Goal: Transaction & Acquisition: Purchase product/service

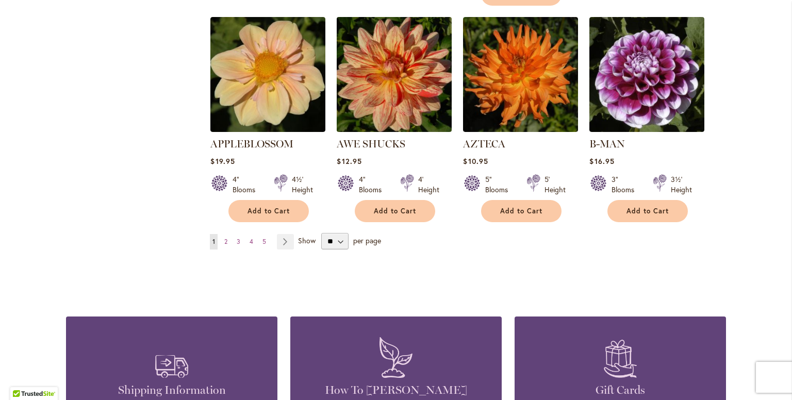
scroll to position [827, 0]
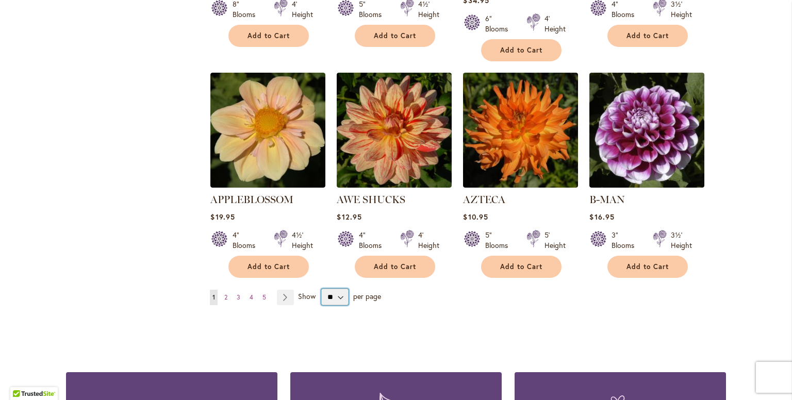
click at [337, 289] on select "** ** ** **" at bounding box center [334, 297] width 27 height 16
select select "**"
click at [321, 289] on select "** ** ** **" at bounding box center [334, 297] width 27 height 16
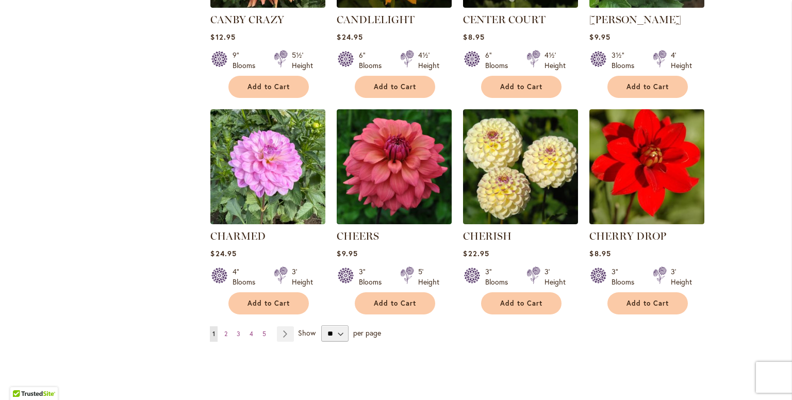
scroll to position [3424, 0]
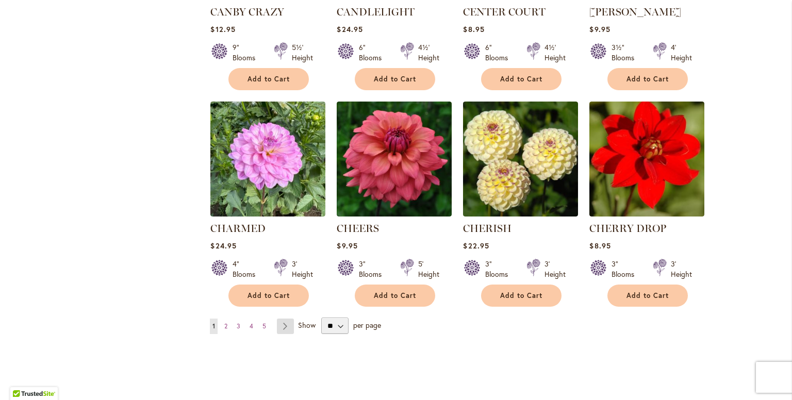
click at [277, 318] on link "Page Next" at bounding box center [285, 325] width 17 height 15
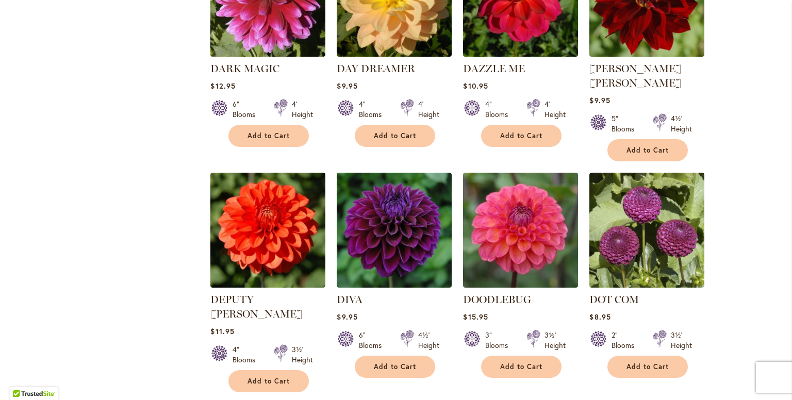
scroll to position [1651, 0]
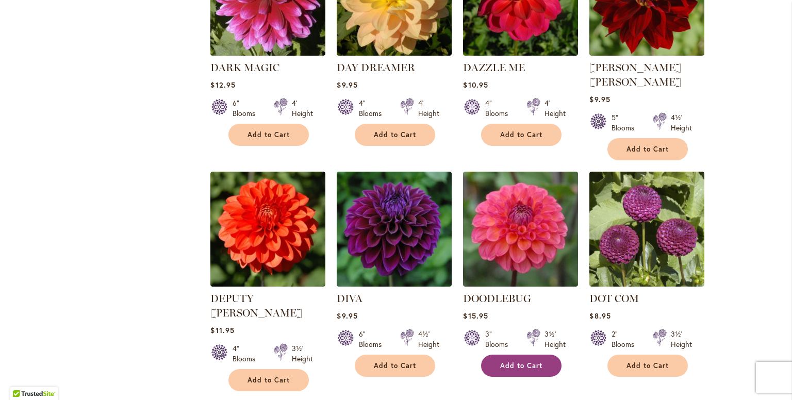
click at [516, 361] on span "Add to Cart" at bounding box center [521, 365] width 42 height 9
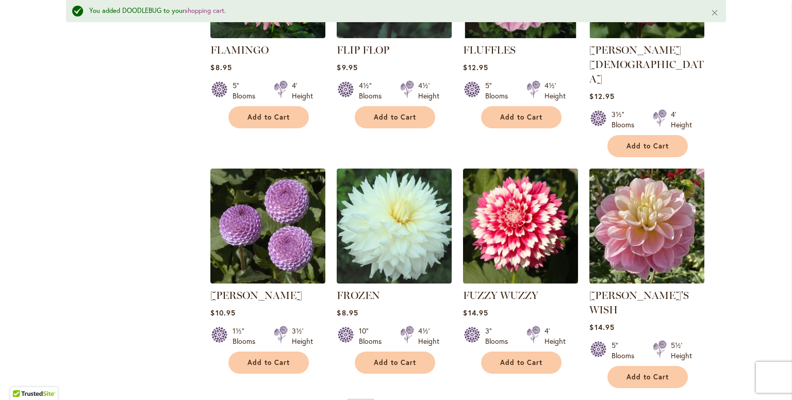
scroll to position [3496, 0]
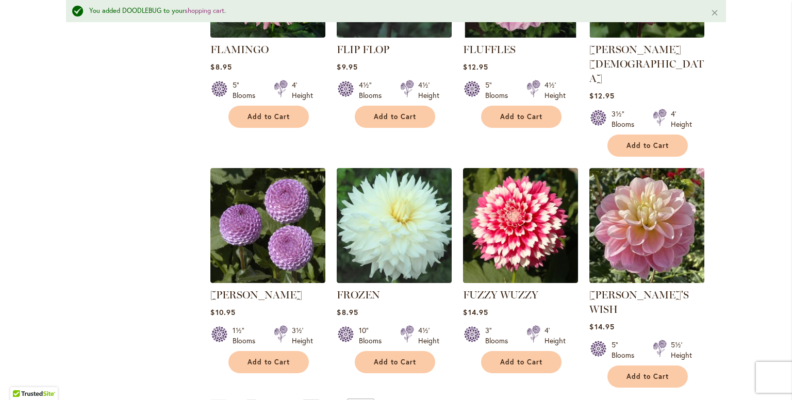
click at [308, 399] on link "Page Next" at bounding box center [310, 406] width 17 height 15
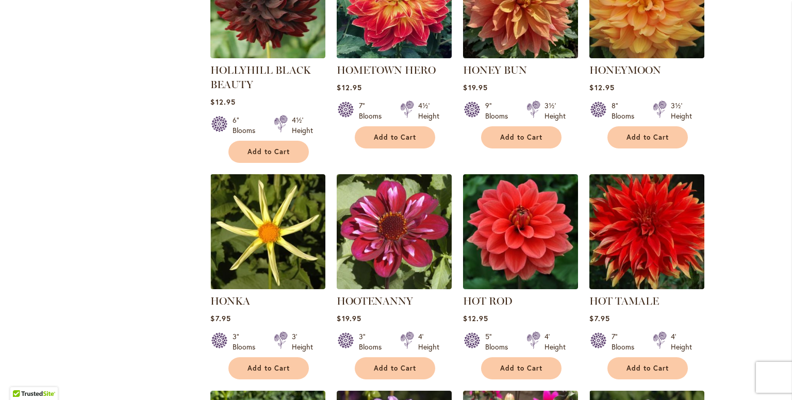
scroll to position [2092, 0]
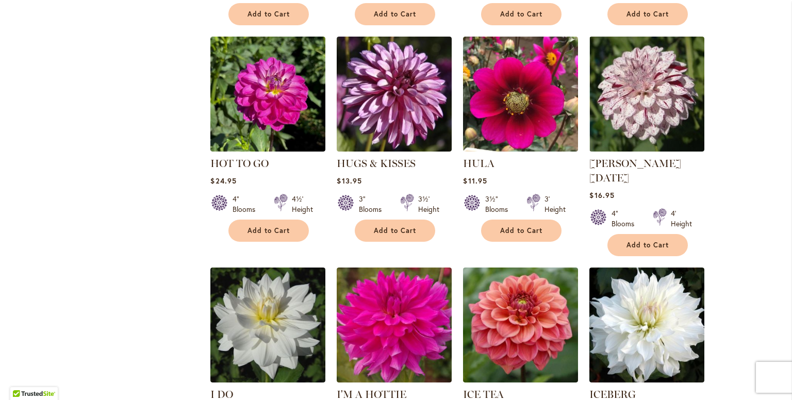
click at [210, 375] on link at bounding box center [267, 380] width 115 height 10
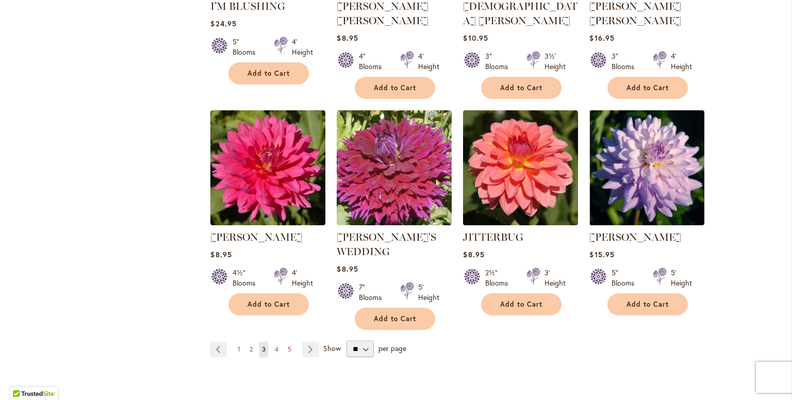
scroll to position [3506, 0]
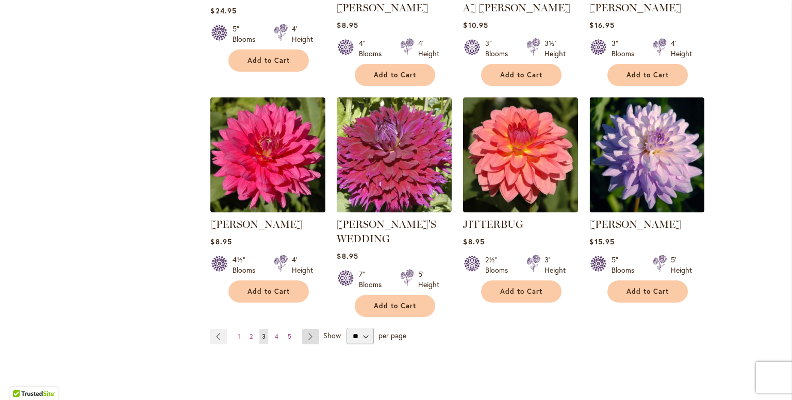
click at [308, 329] on link "Page Next" at bounding box center [310, 336] width 17 height 15
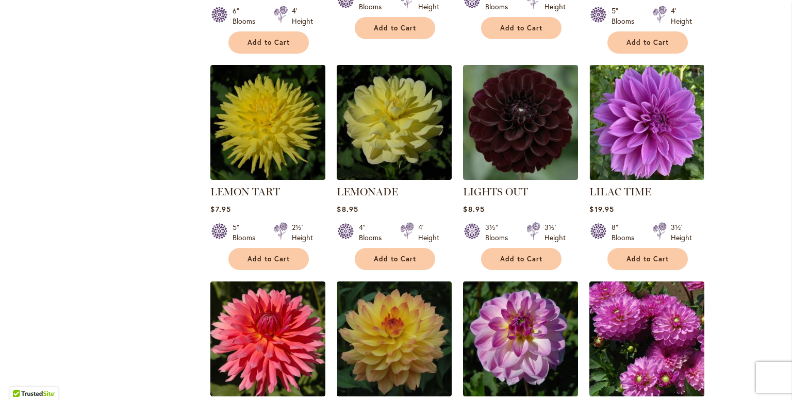
scroll to position [1055, 0]
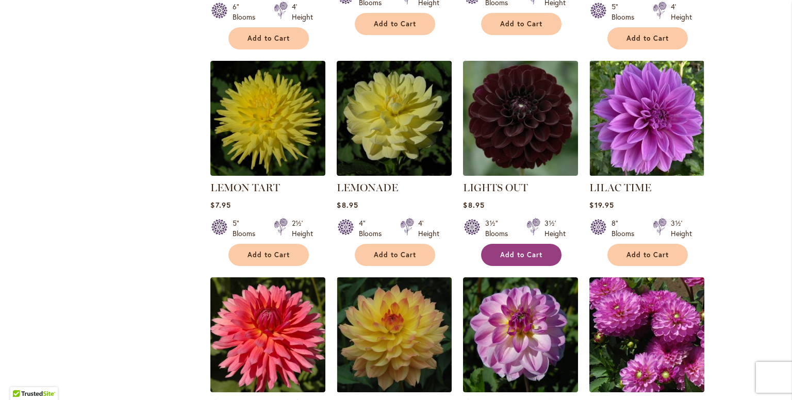
click at [500, 250] on span "Add to Cart" at bounding box center [521, 254] width 42 height 9
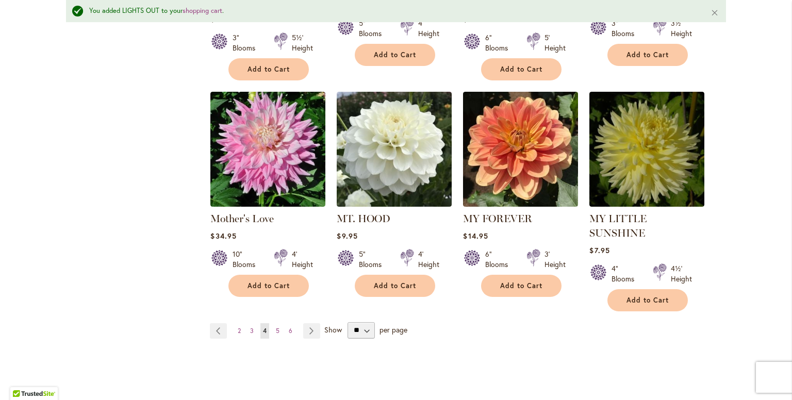
scroll to position [3506, 0]
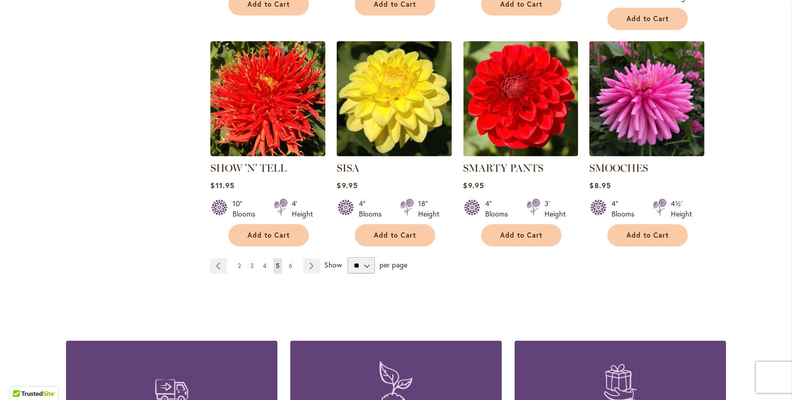
scroll to position [3528, 0]
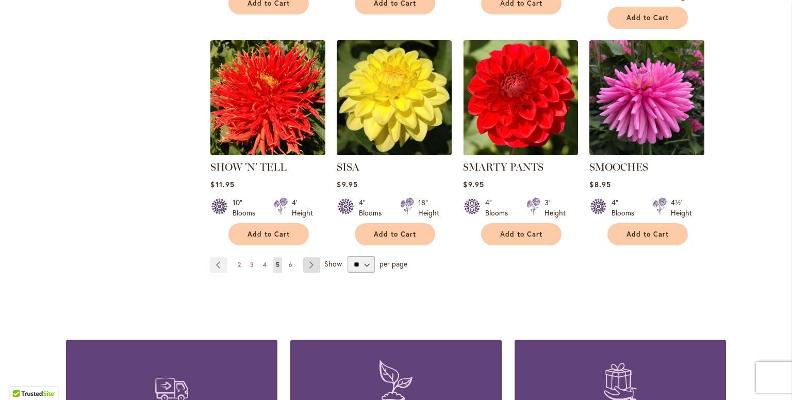
click at [307, 257] on link "Page Next" at bounding box center [311, 264] width 17 height 15
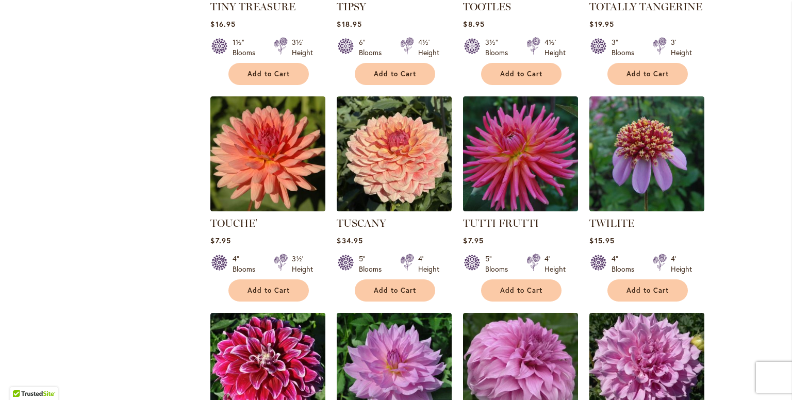
scroll to position [1886, 0]
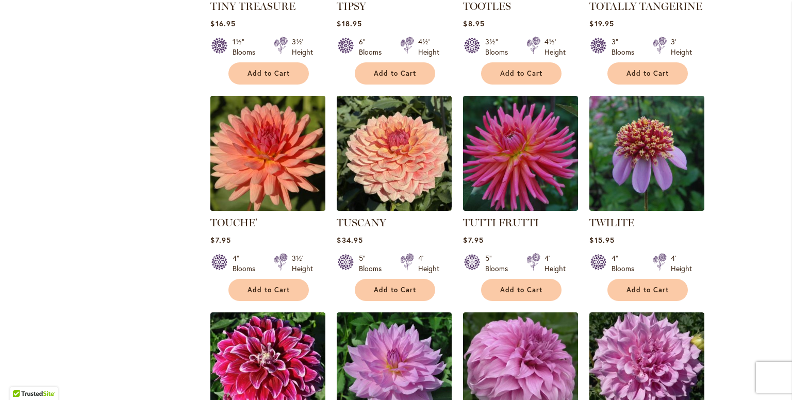
click at [272, 152] on img at bounding box center [268, 153] width 121 height 121
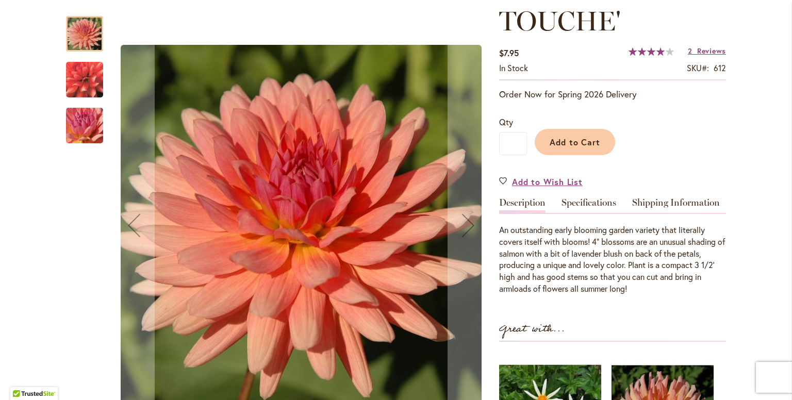
scroll to position [150, 0]
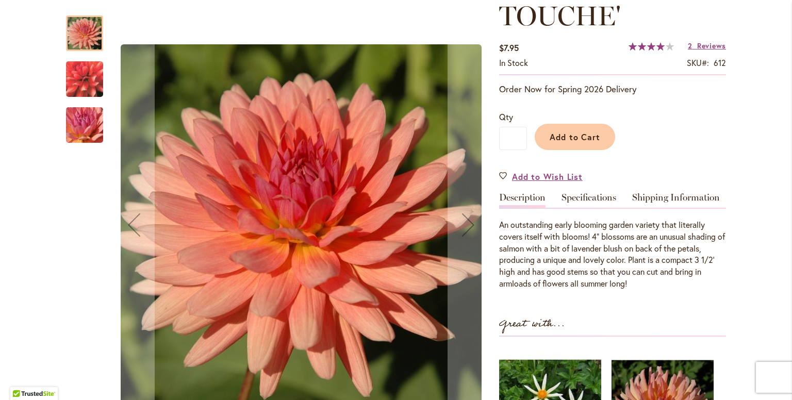
click at [80, 79] on img "TOUCHE'" at bounding box center [84, 79] width 74 height 69
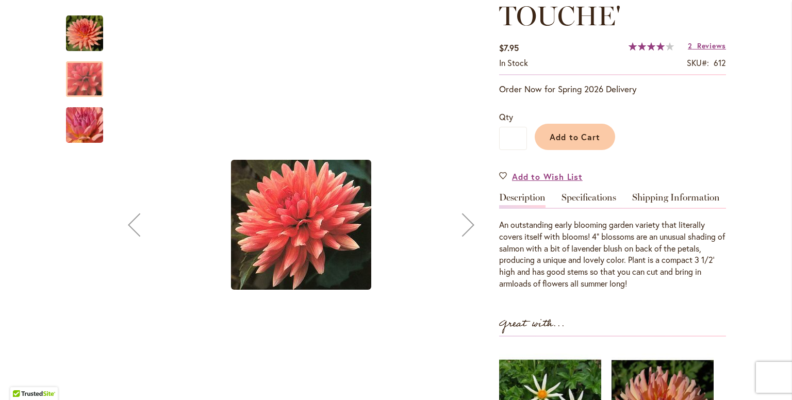
click at [80, 121] on img "TOUCHE'" at bounding box center [84, 125] width 74 height 56
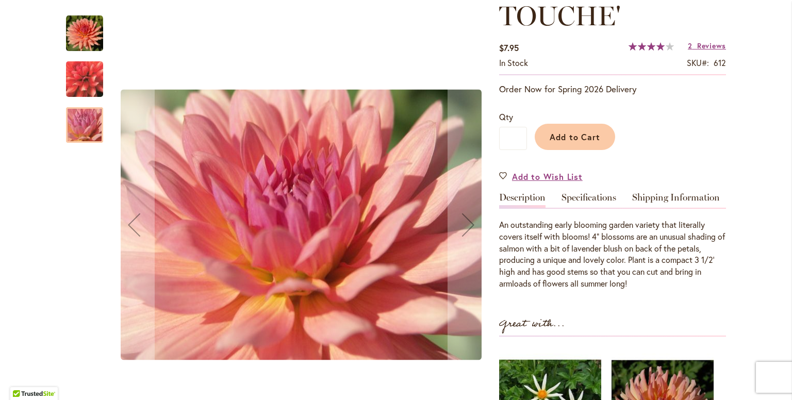
click at [79, 83] on img "TOUCHE'" at bounding box center [84, 79] width 74 height 69
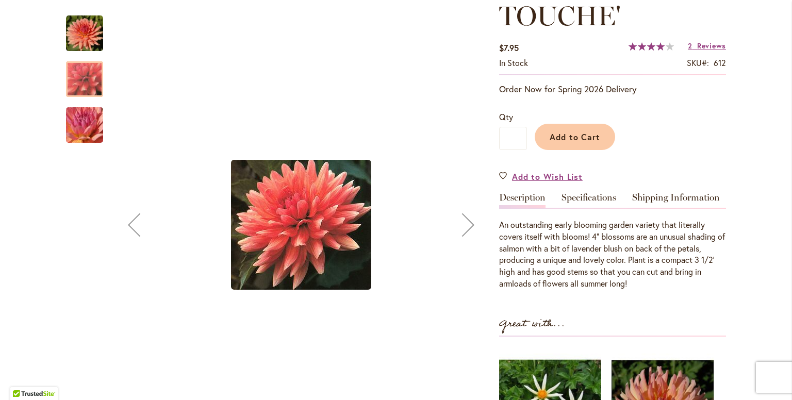
click at [80, 28] on img "TOUCHE'" at bounding box center [84, 33] width 37 height 37
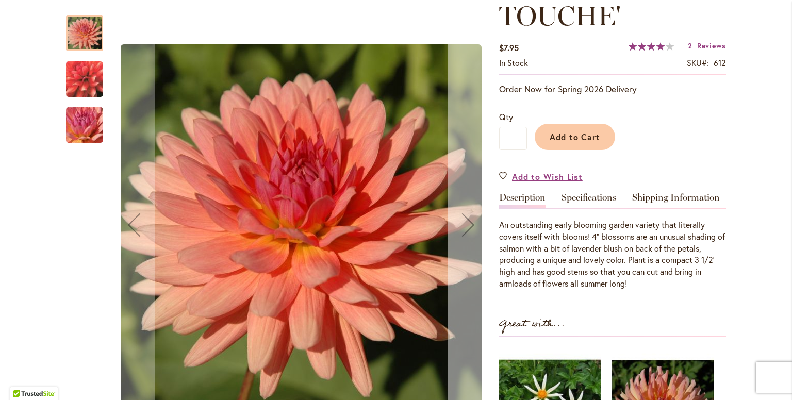
click at [464, 235] on div "Next" at bounding box center [467, 224] width 41 height 41
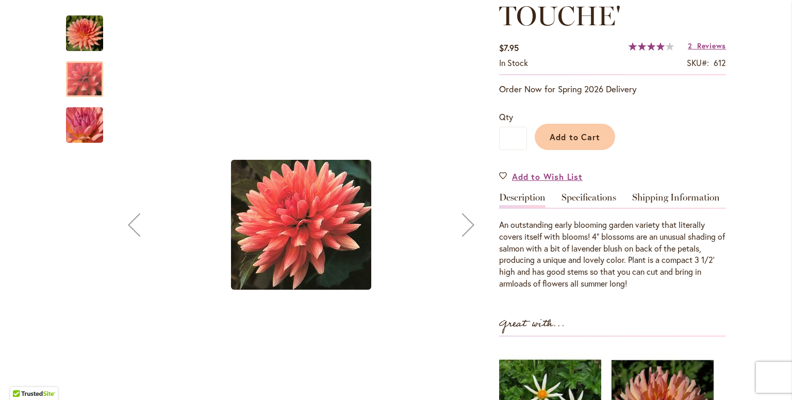
click at [464, 235] on div "Next" at bounding box center [467, 224] width 41 height 41
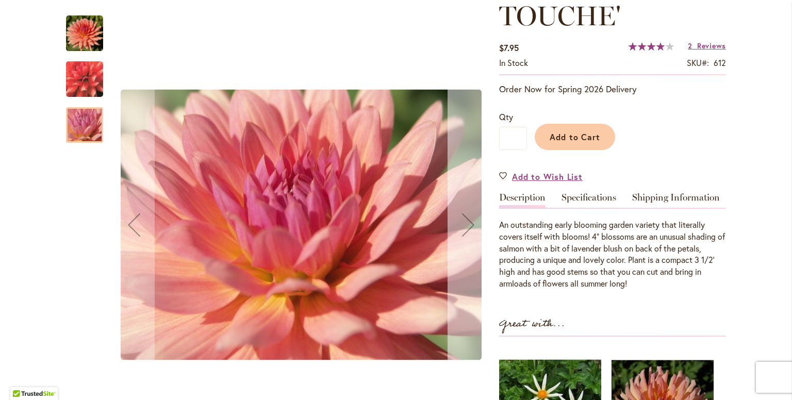
click at [464, 235] on div "Next" at bounding box center [467, 224] width 41 height 41
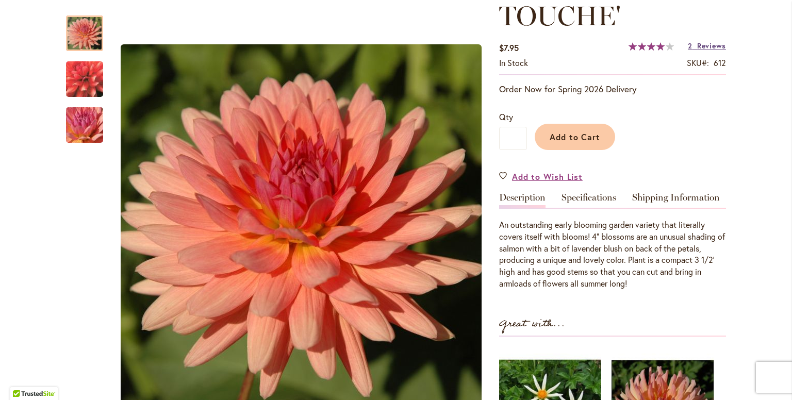
click at [698, 47] on span "Reviews" at bounding box center [711, 46] width 29 height 10
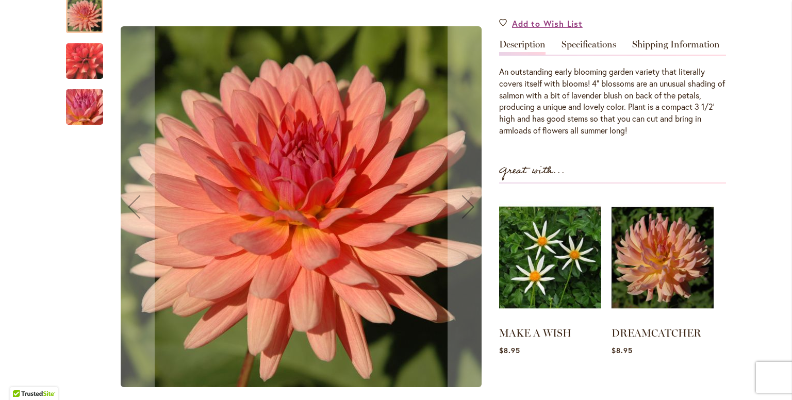
scroll to position [297, 0]
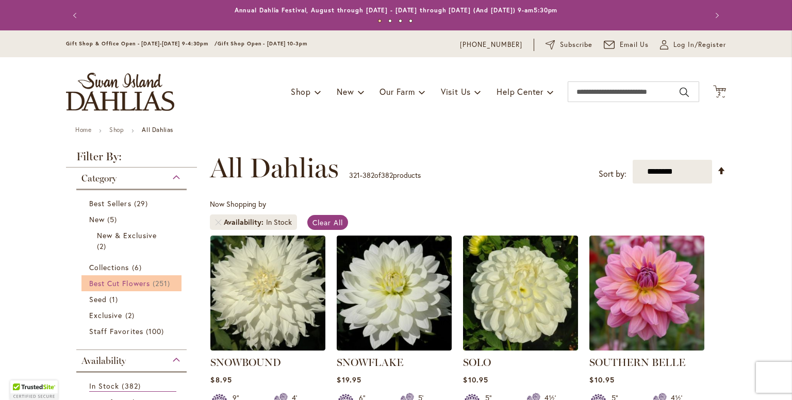
click at [136, 282] on span "Best Cut Flowers" at bounding box center [119, 283] width 61 height 10
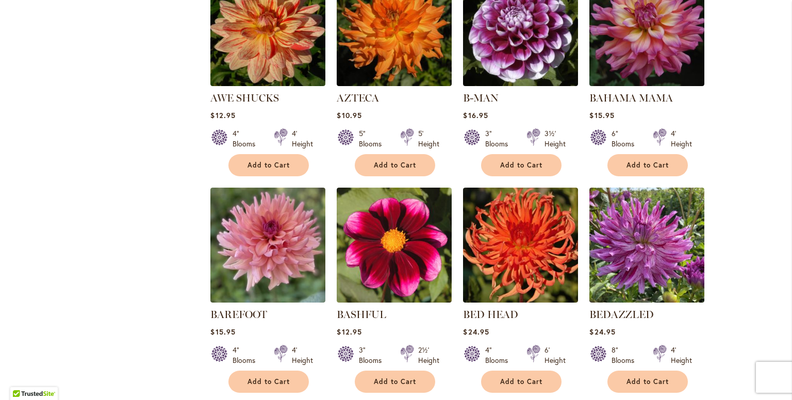
scroll to position [717, 0]
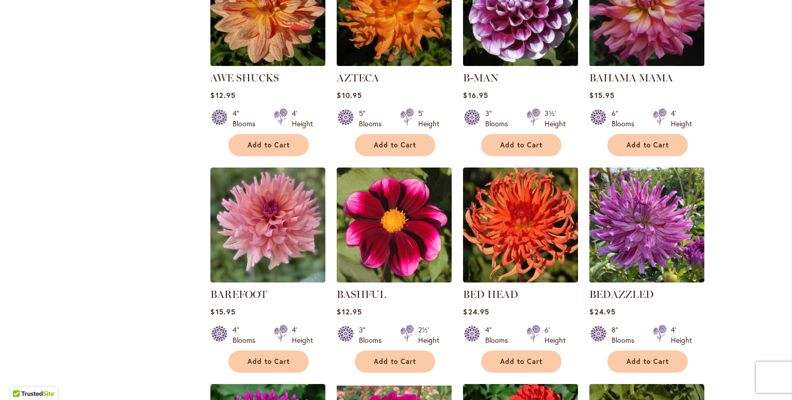
click at [653, 33] on img at bounding box center [646, 8] width 121 height 121
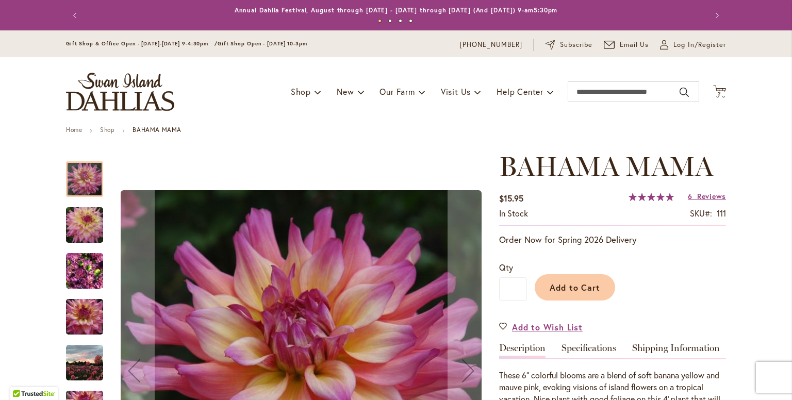
click at [76, 229] on img "Bahama Mama" at bounding box center [84, 224] width 74 height 49
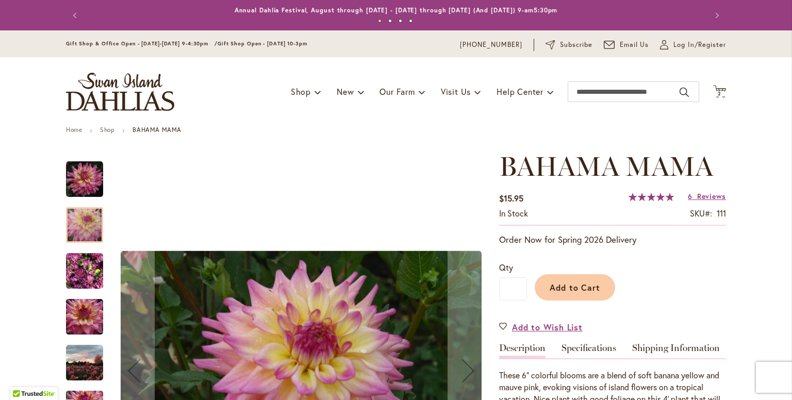
click at [75, 283] on img "Bahama Mama" at bounding box center [84, 270] width 37 height 49
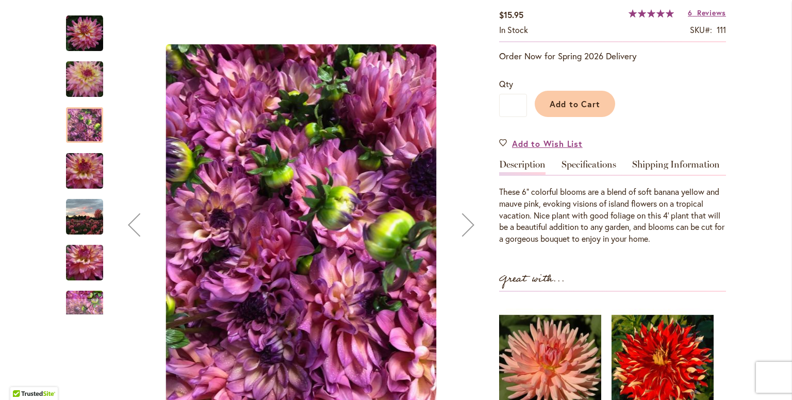
scroll to position [184, 0]
click at [88, 222] on img "Bahama Mama" at bounding box center [84, 216] width 37 height 37
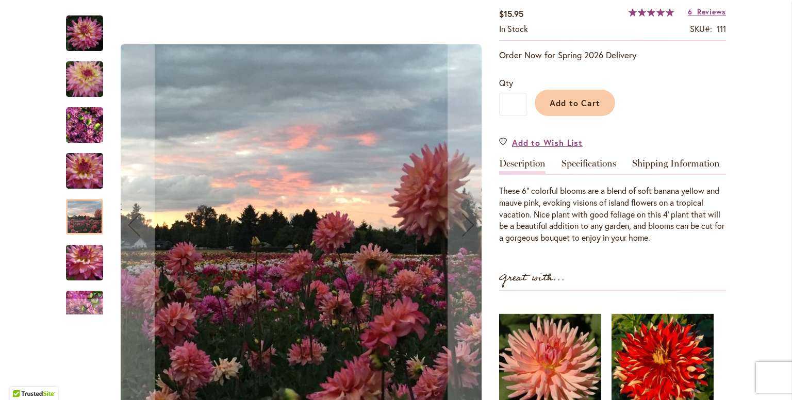
click at [81, 271] on img "Bahama Mama" at bounding box center [84, 262] width 74 height 49
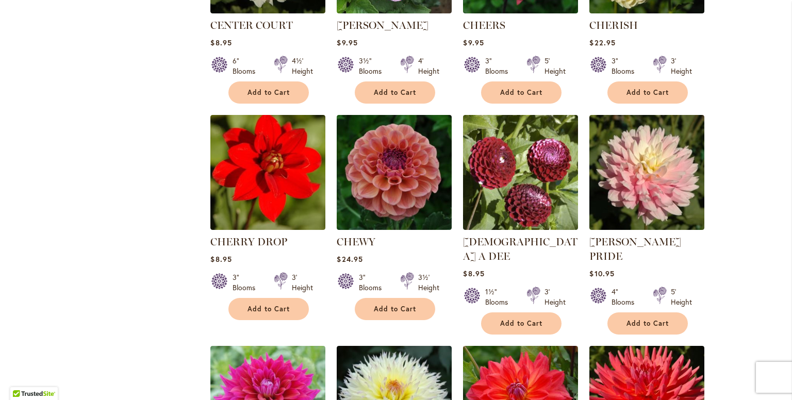
scroll to position [2314, 0]
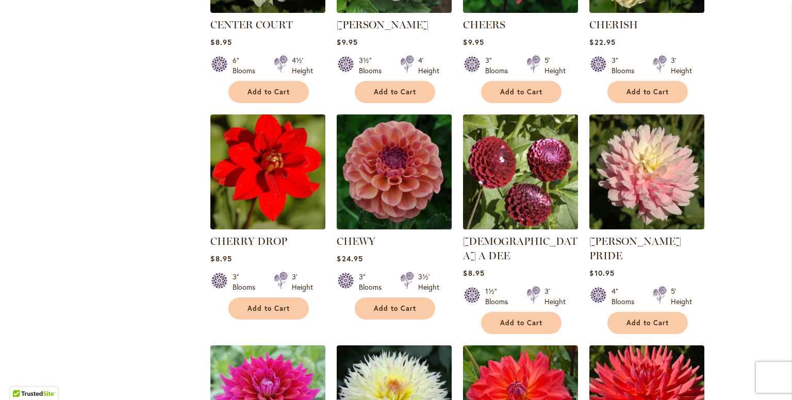
click at [397, 171] on img at bounding box center [394, 171] width 121 height 121
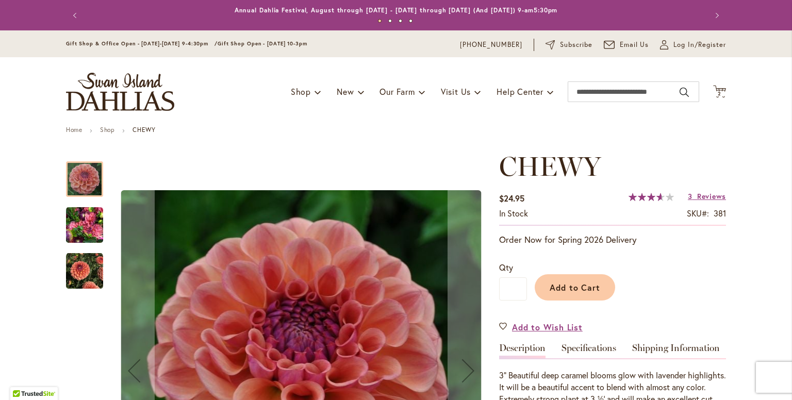
click at [82, 267] on img "CHEWY" at bounding box center [84, 271] width 37 height 37
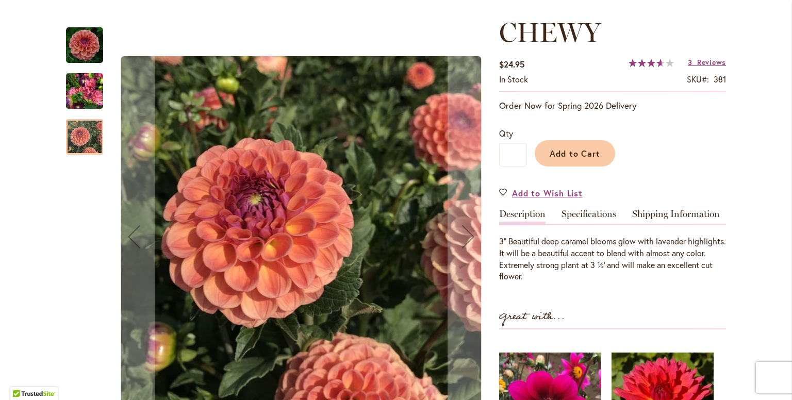
scroll to position [134, 0]
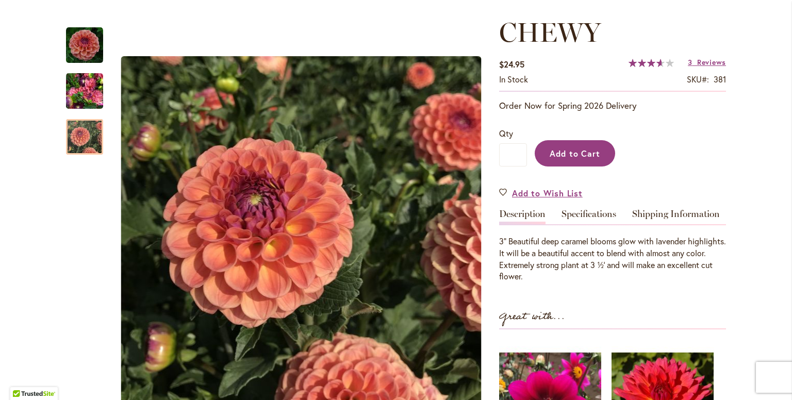
click at [549, 149] on span "Add to Cart" at bounding box center [574, 153] width 51 height 11
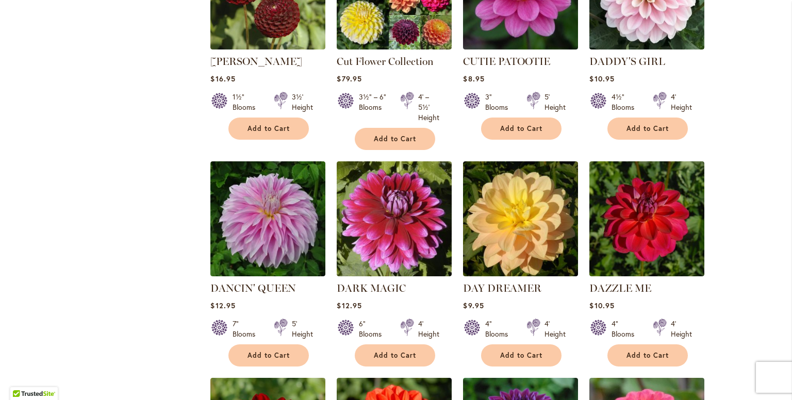
scroll to position [3173, 0]
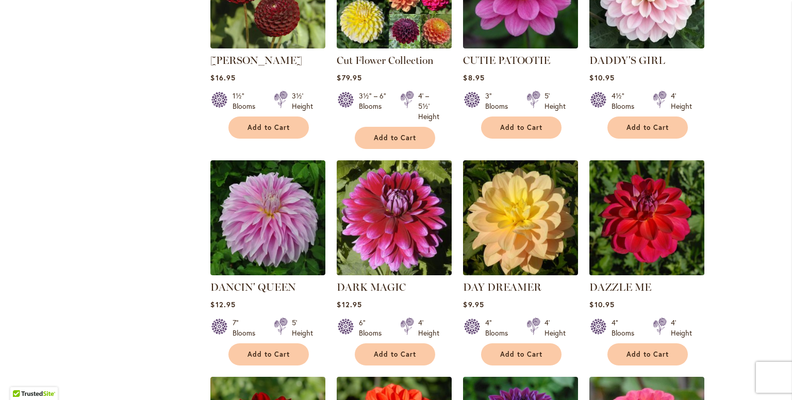
click at [659, 186] on img at bounding box center [646, 217] width 121 height 121
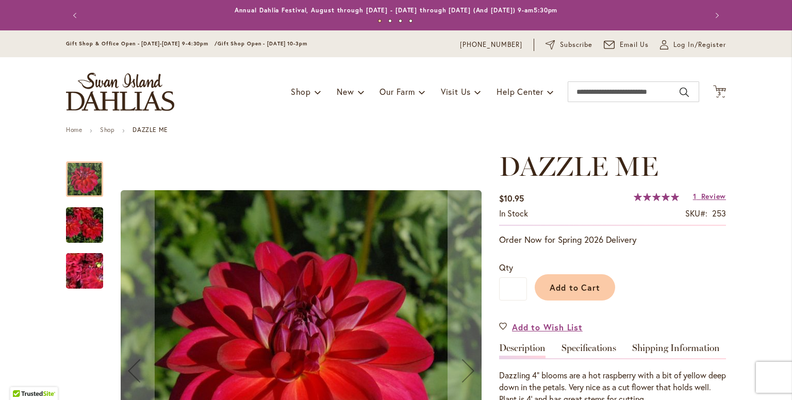
click at [78, 213] on img "DAZZLE ME" at bounding box center [84, 224] width 74 height 49
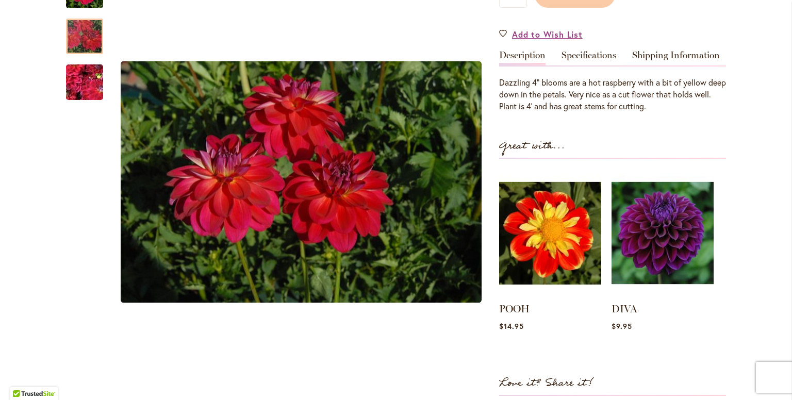
scroll to position [322, 0]
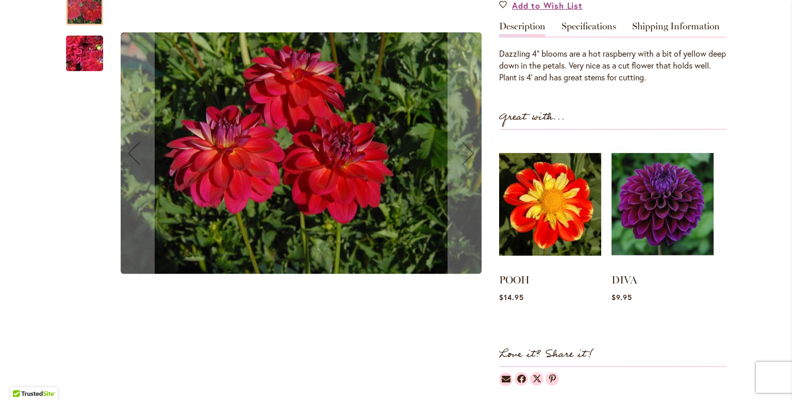
click at [74, 59] on img "DAZZLE ME" at bounding box center [84, 54] width 74 height 56
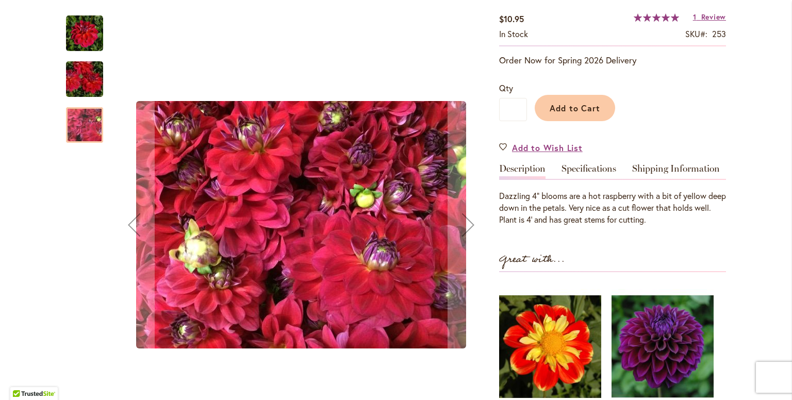
scroll to position [179, 0]
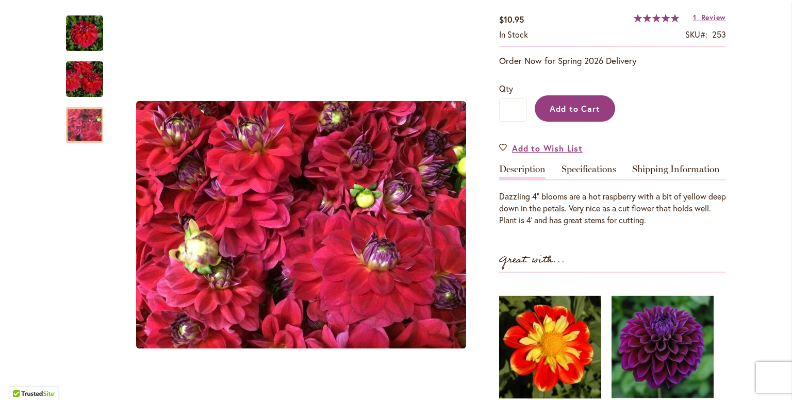
click at [593, 97] on button "Add to Cart" at bounding box center [574, 108] width 80 height 26
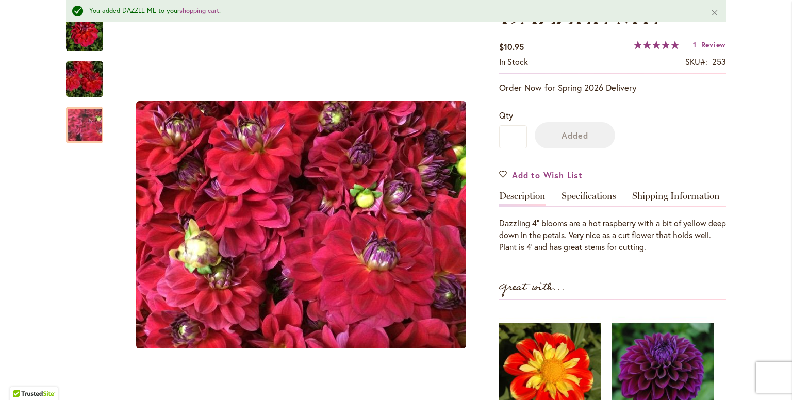
scroll to position [206, 0]
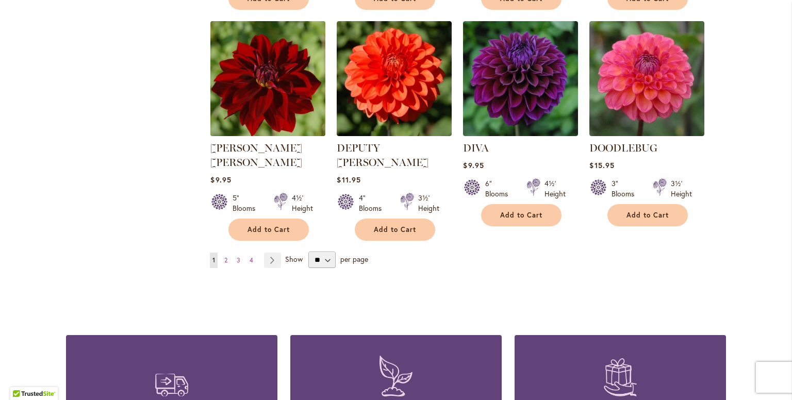
scroll to position [3545, 0]
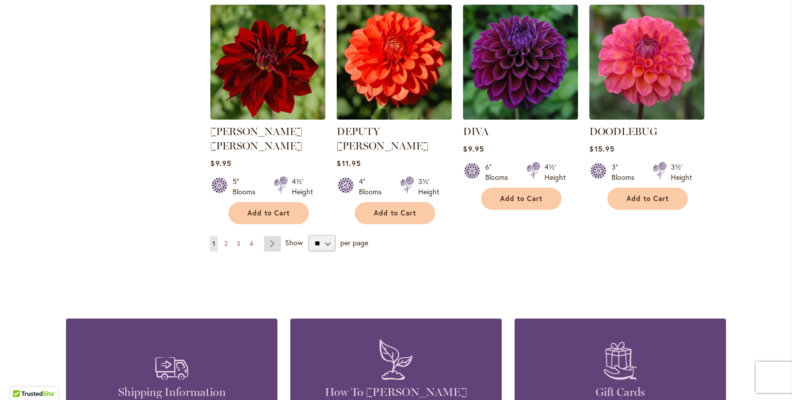
click at [268, 236] on link "Page Next" at bounding box center [272, 243] width 17 height 15
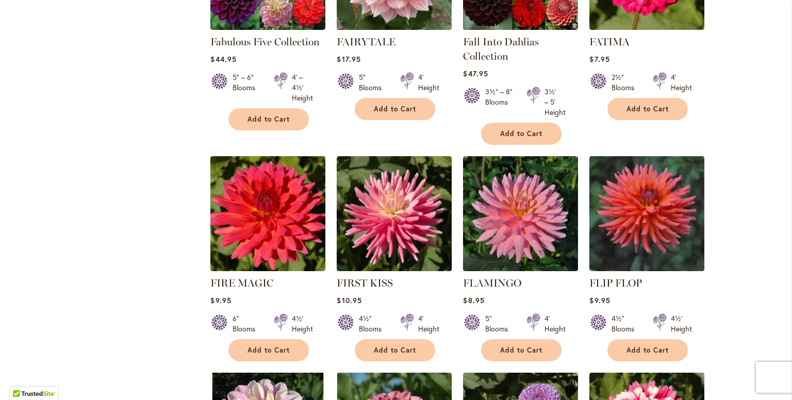
scroll to position [754, 0]
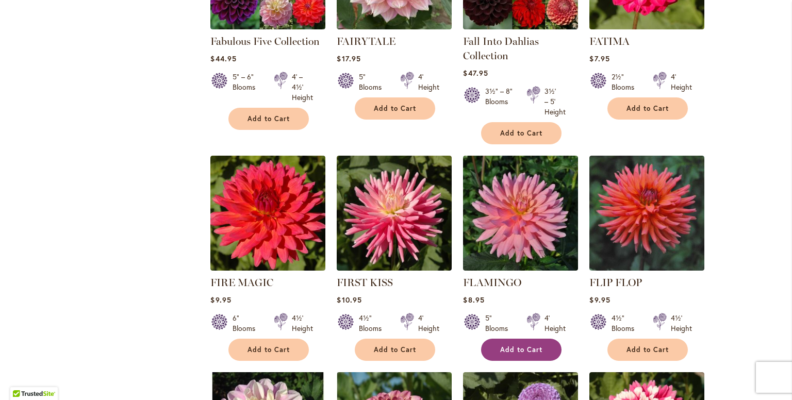
click at [526, 342] on button "Add to Cart" at bounding box center [521, 350] width 80 height 22
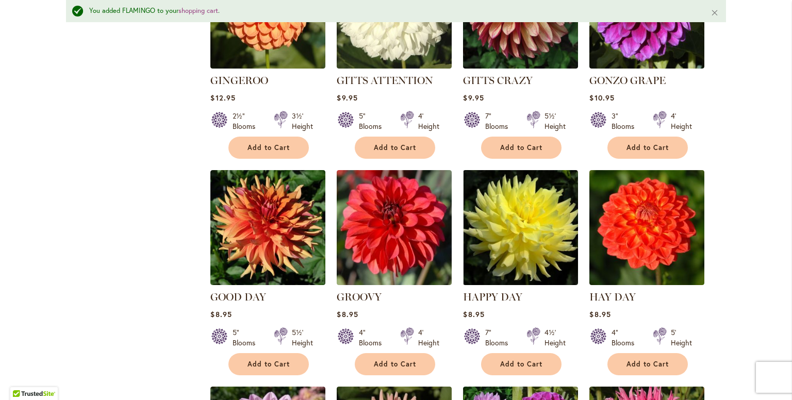
scroll to position [1909, 0]
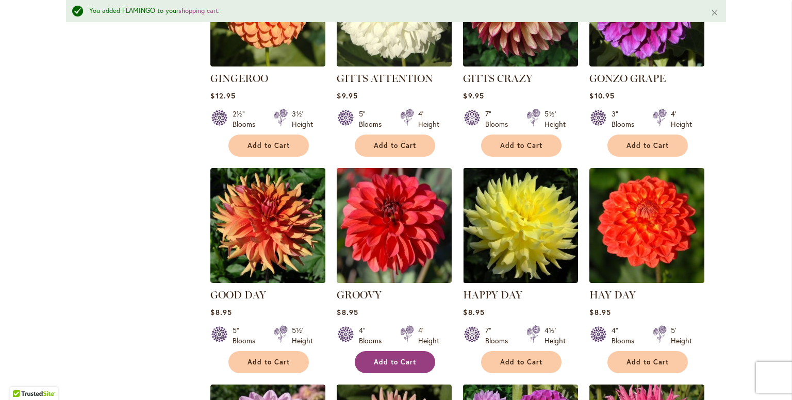
click at [389, 351] on button "Add to Cart" at bounding box center [395, 362] width 80 height 22
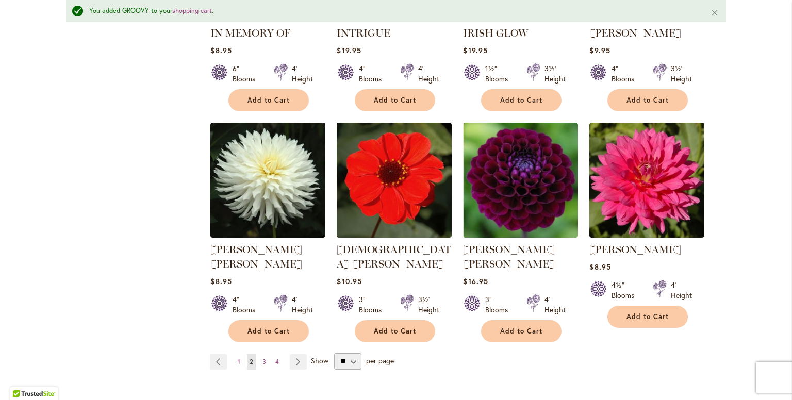
scroll to position [3524, 0]
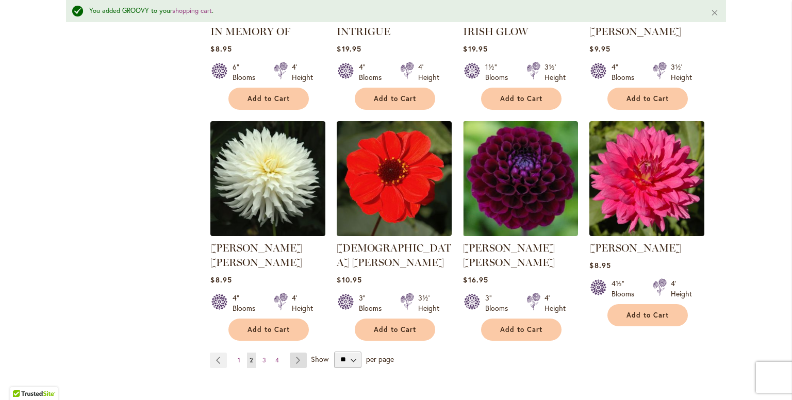
click at [292, 352] on link "Page Next" at bounding box center [298, 359] width 17 height 15
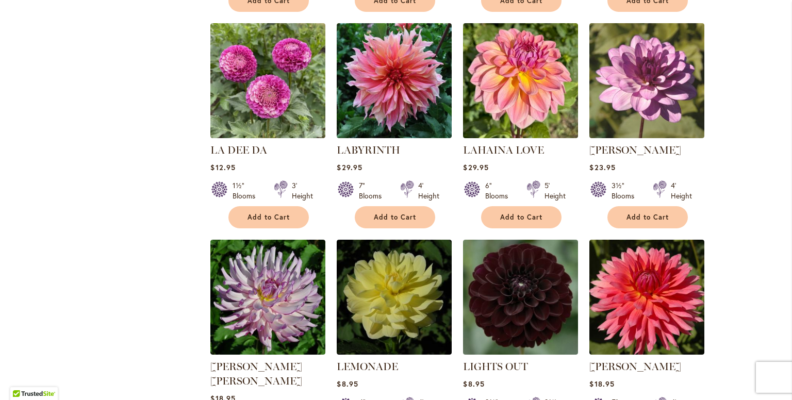
scroll to position [646, 0]
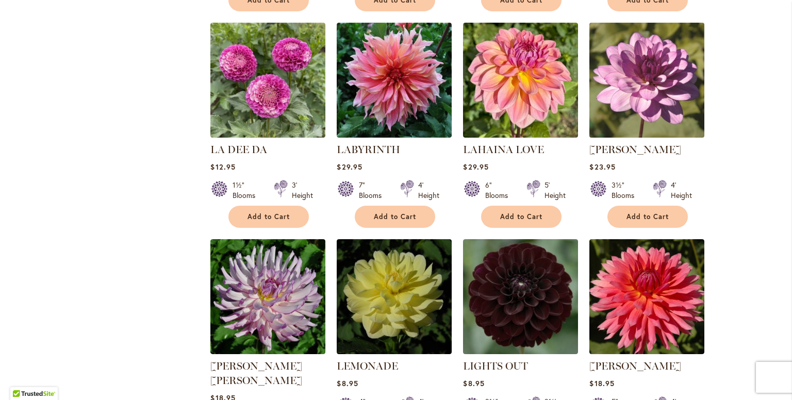
click at [650, 73] on img at bounding box center [646, 80] width 121 height 121
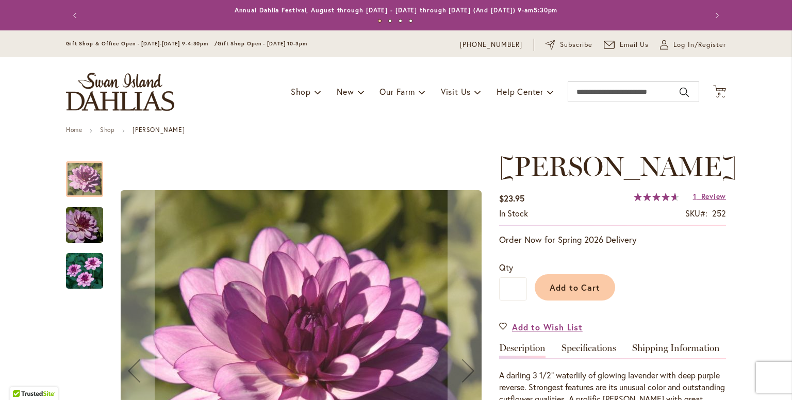
click at [86, 266] on img "LAUREN MICHELE" at bounding box center [84, 271] width 37 height 37
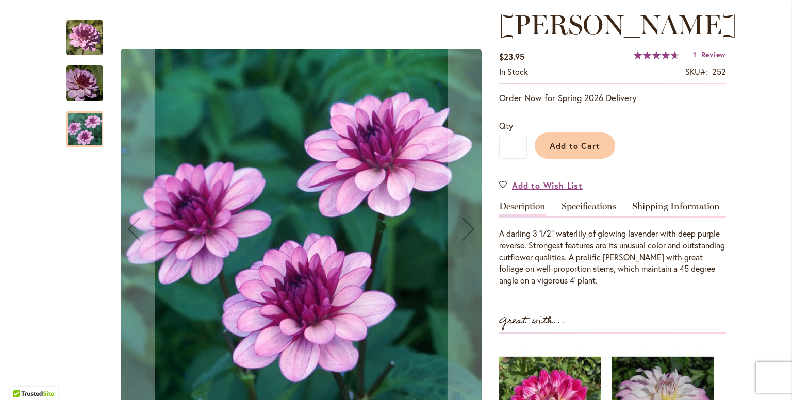
scroll to position [142, 0]
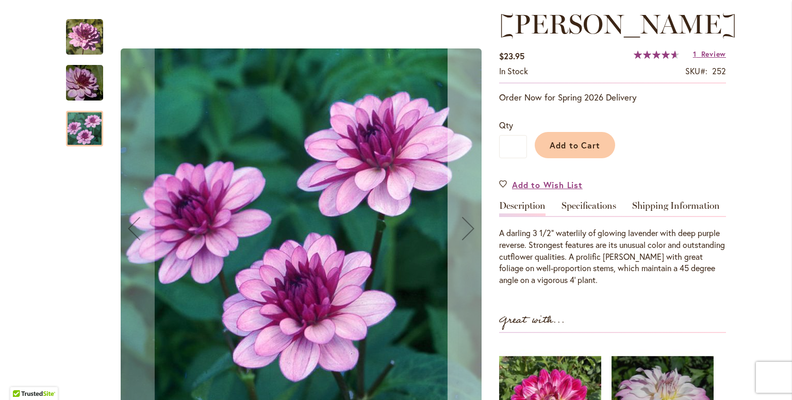
click at [462, 234] on div "Next" at bounding box center [467, 228] width 41 height 41
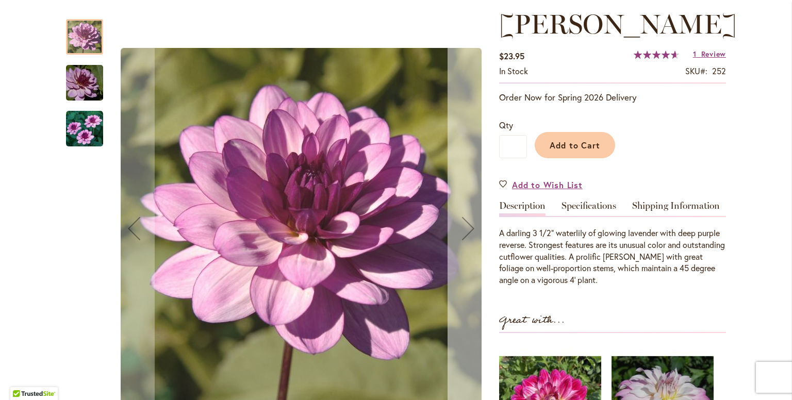
click at [462, 234] on div "Next" at bounding box center [467, 228] width 41 height 41
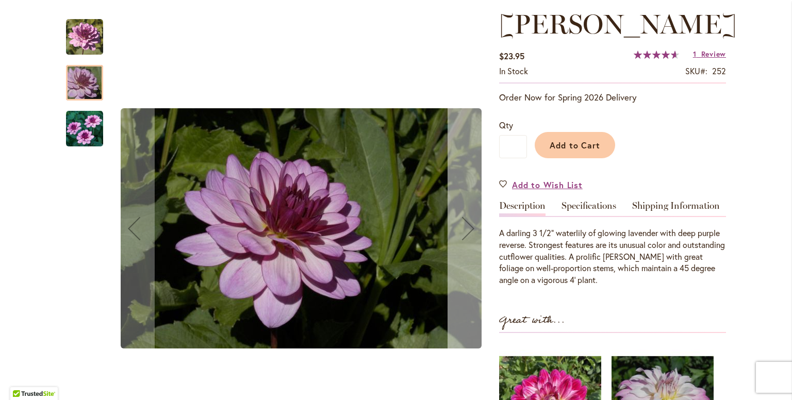
click at [462, 234] on div "Next" at bounding box center [467, 228] width 41 height 41
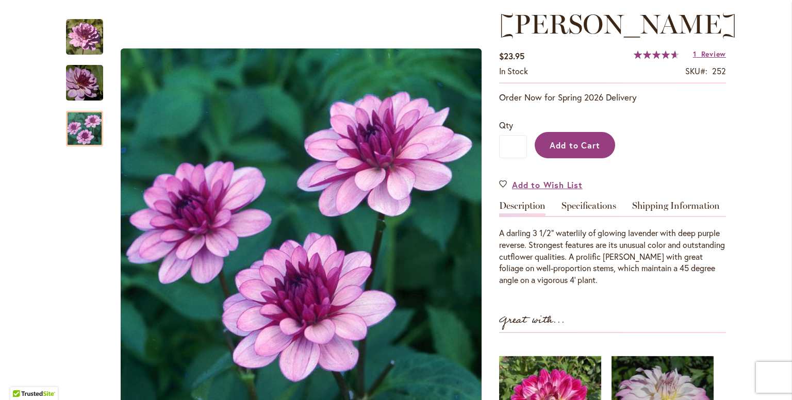
click at [564, 150] on span "Add to Cart" at bounding box center [574, 145] width 51 height 11
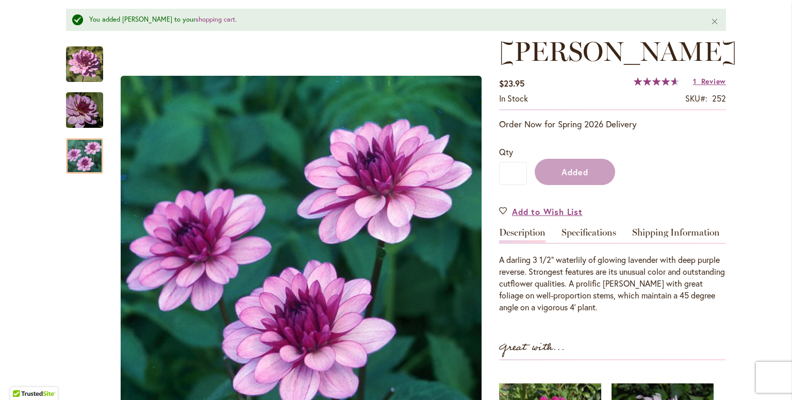
scroll to position [169, 0]
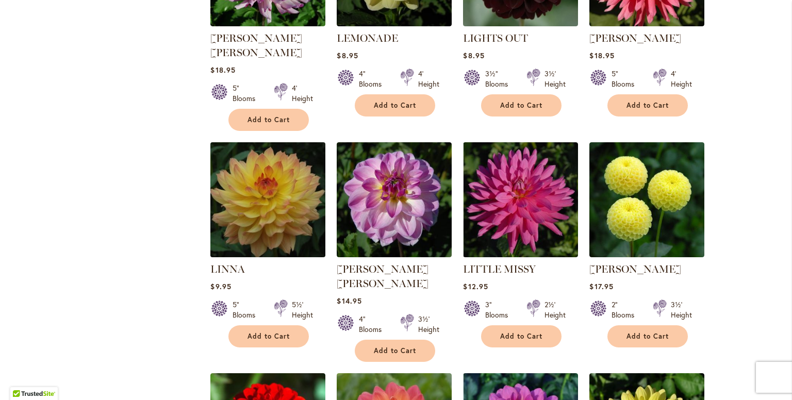
scroll to position [974, 0]
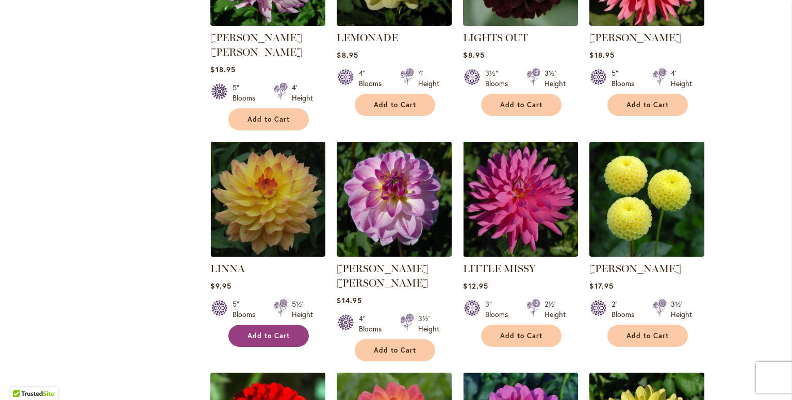
click at [265, 331] on span "Add to Cart" at bounding box center [268, 335] width 42 height 9
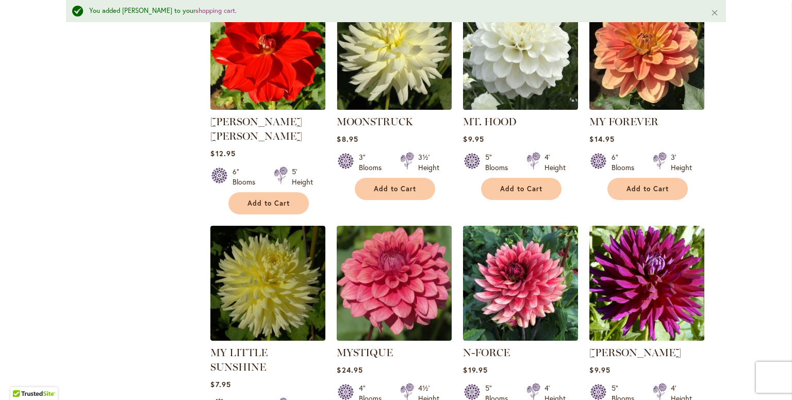
scroll to position [2742, 0]
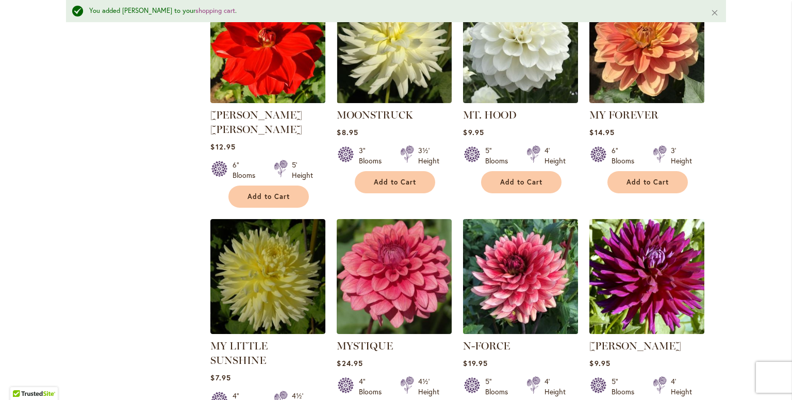
click at [508, 216] on img at bounding box center [520, 276] width 121 height 121
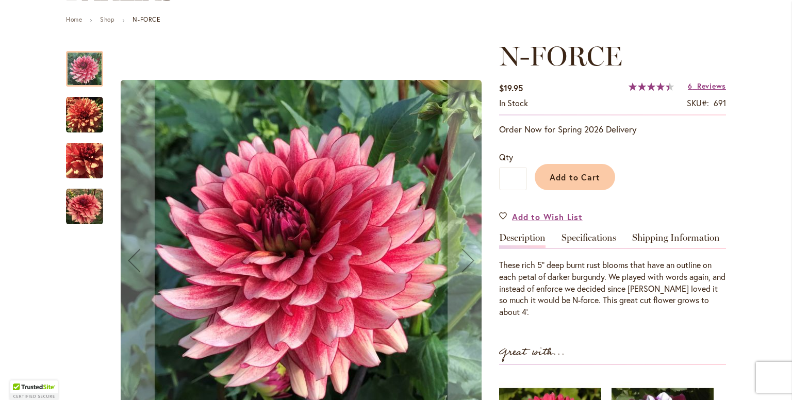
scroll to position [114, 0]
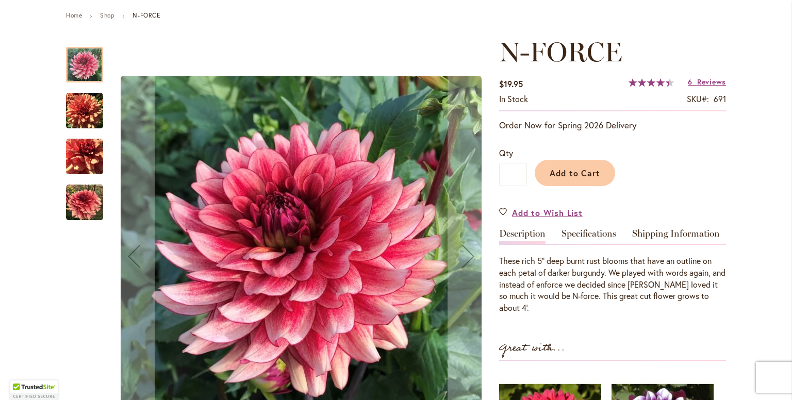
click at [91, 110] on img "N-FORCE" at bounding box center [84, 110] width 37 height 37
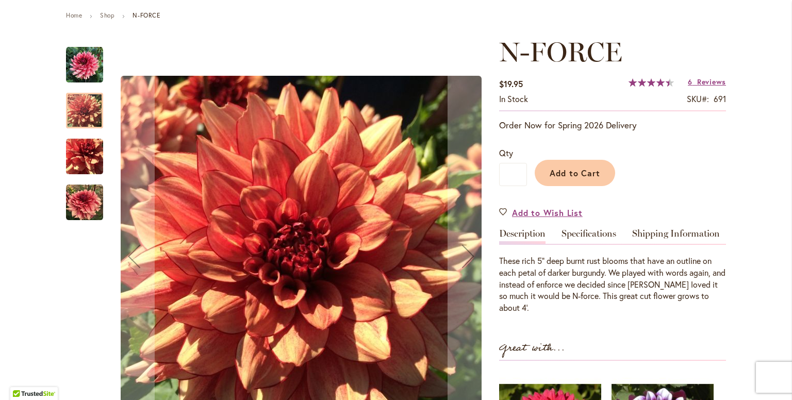
click at [83, 156] on img "N-FORCE" at bounding box center [84, 156] width 37 height 37
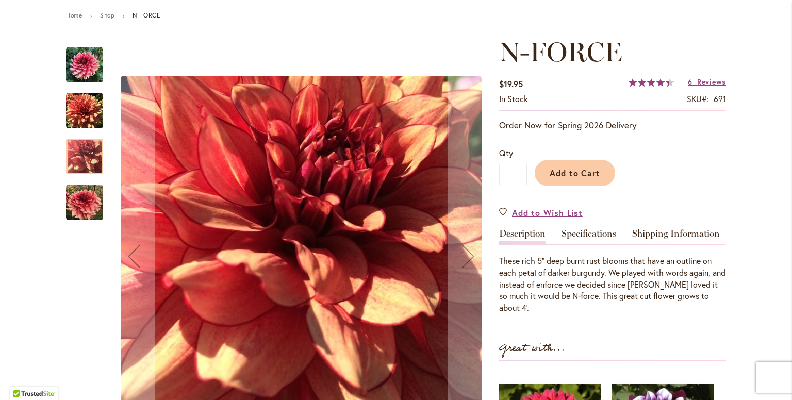
click at [80, 208] on img "N-FORCE" at bounding box center [84, 202] width 37 height 37
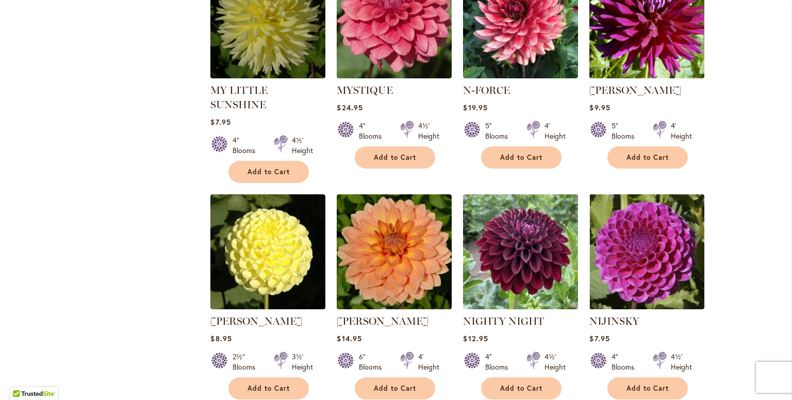
scroll to position [2972, 0]
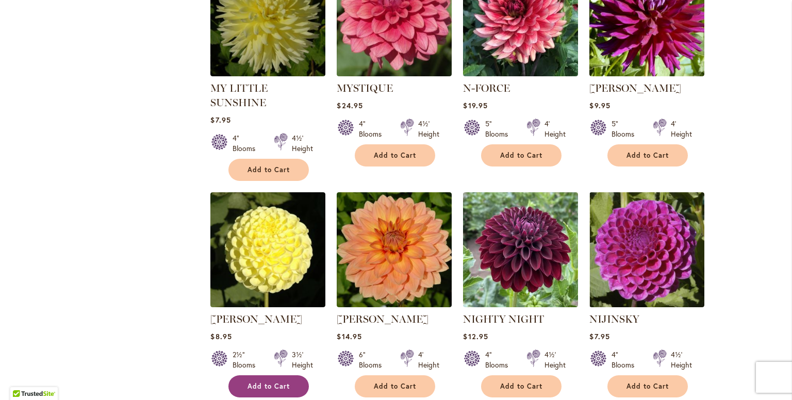
click at [277, 382] on span "Add to Cart" at bounding box center [268, 386] width 42 height 9
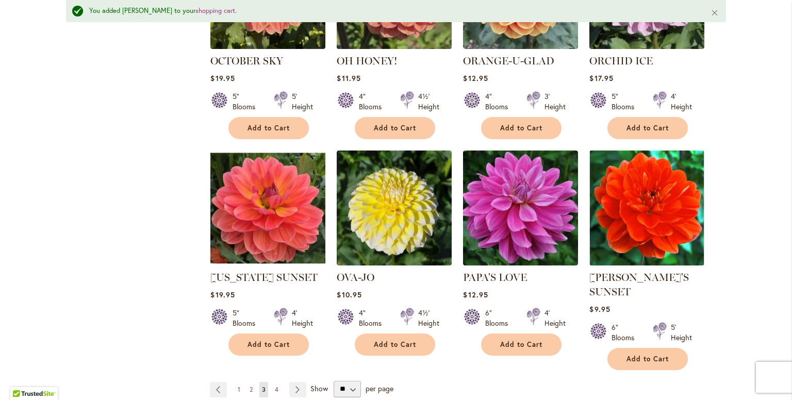
scroll to position [3475, 0]
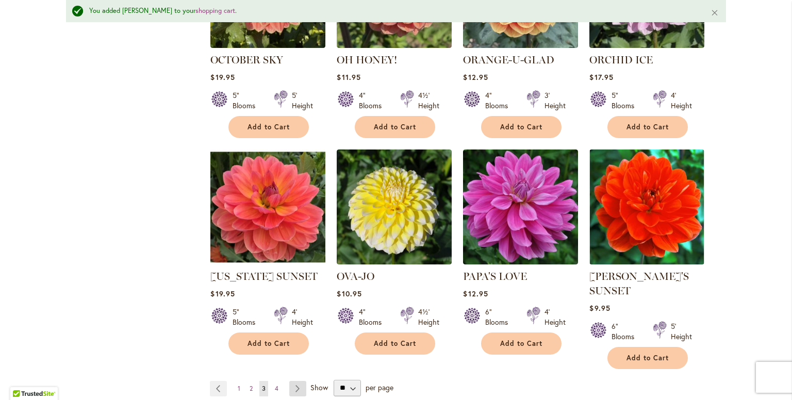
click at [294, 381] on link "Page Next" at bounding box center [297, 388] width 17 height 15
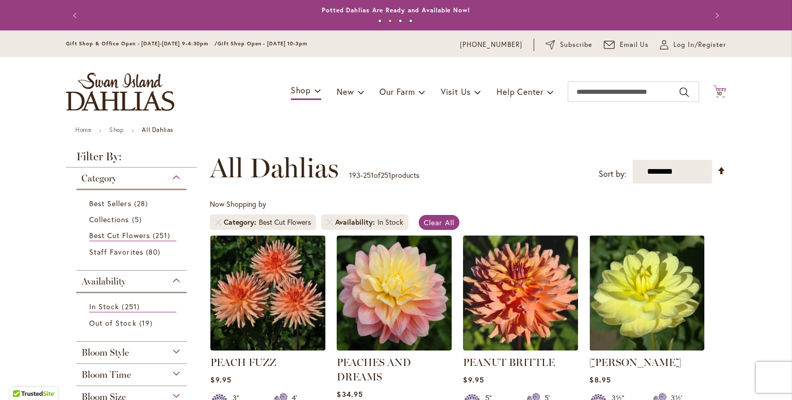
click at [716, 94] on span "10" at bounding box center [719, 93] width 6 height 7
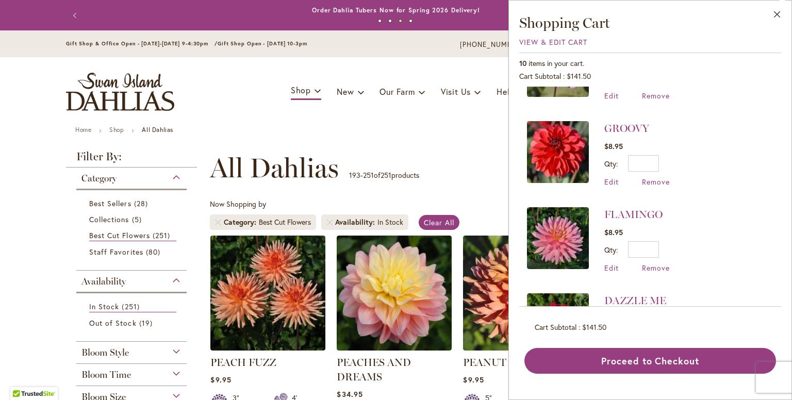
scroll to position [346, 0]
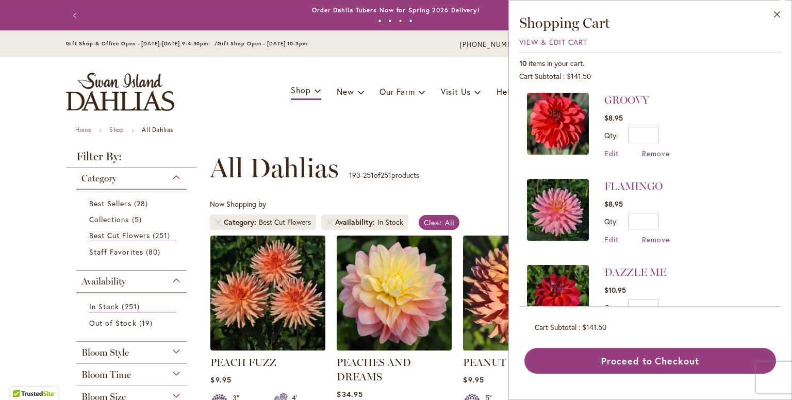
click at [660, 152] on span "Remove" at bounding box center [656, 153] width 28 height 10
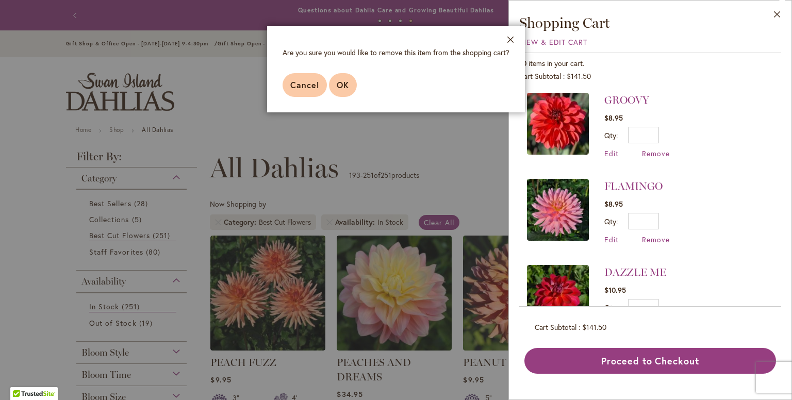
click at [342, 90] on button "OK" at bounding box center [343, 85] width 28 height 24
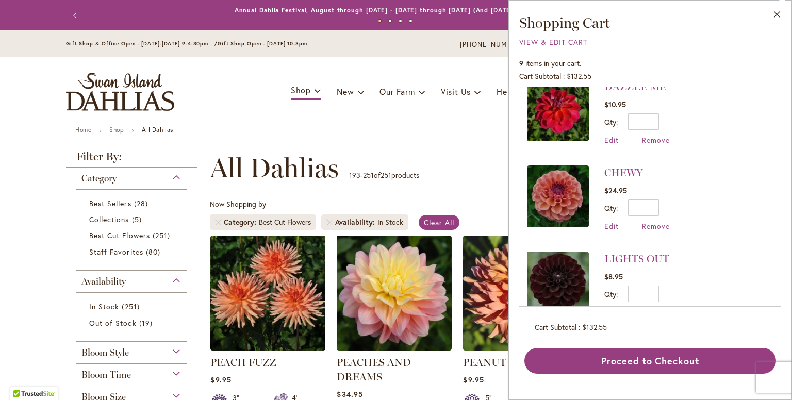
scroll to position [557, 0]
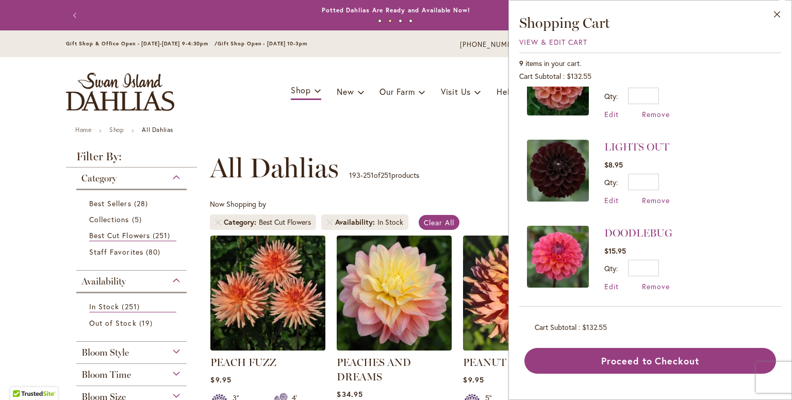
click at [748, 193] on li "LIGHTS OUT $8.95 Qty * Update Edit Remove" at bounding box center [650, 172] width 246 height 86
